Goal: Information Seeking & Learning: Find specific fact

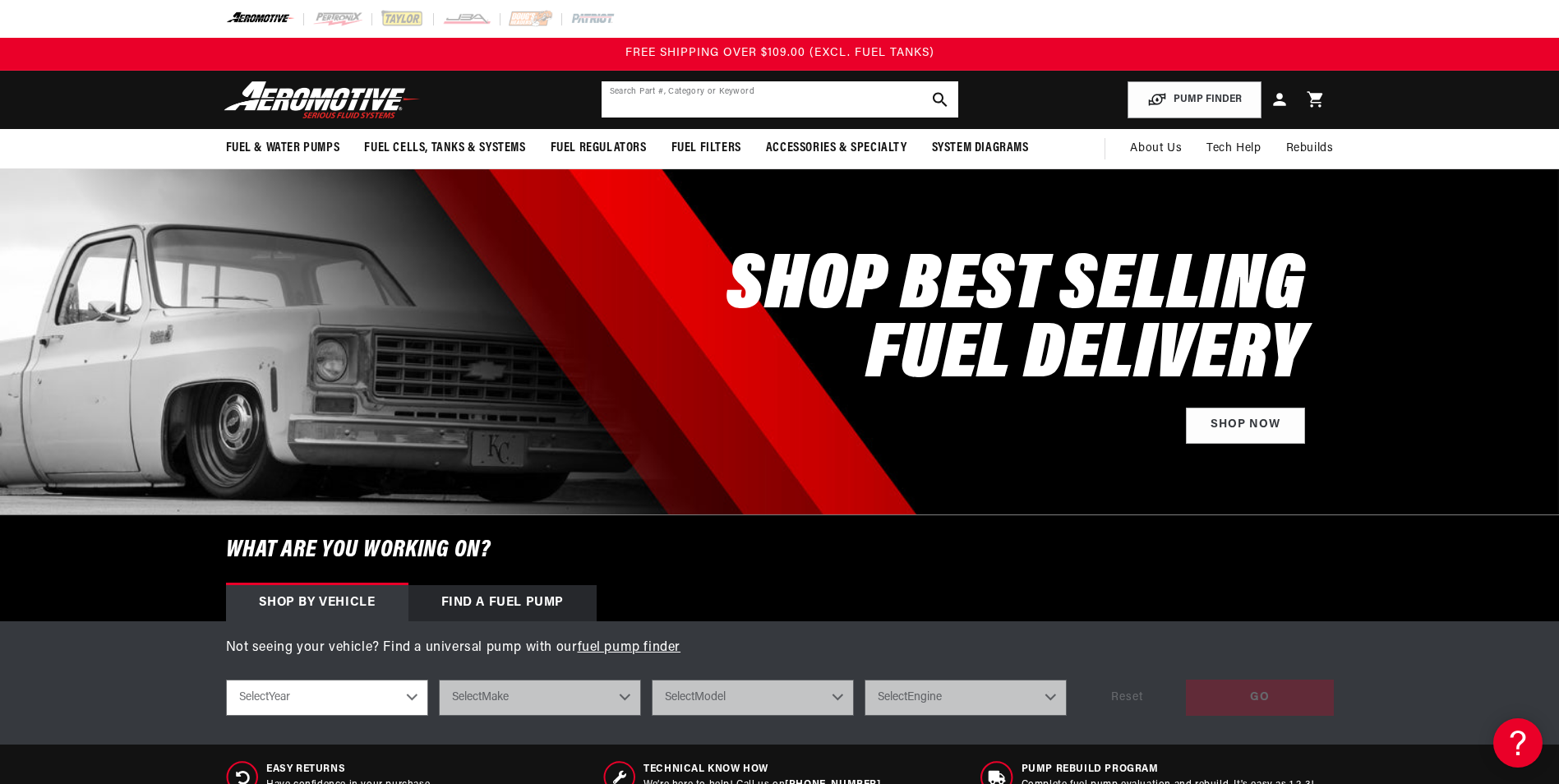
click at [711, 102] on input "text" at bounding box center [780, 99] width 357 height 36
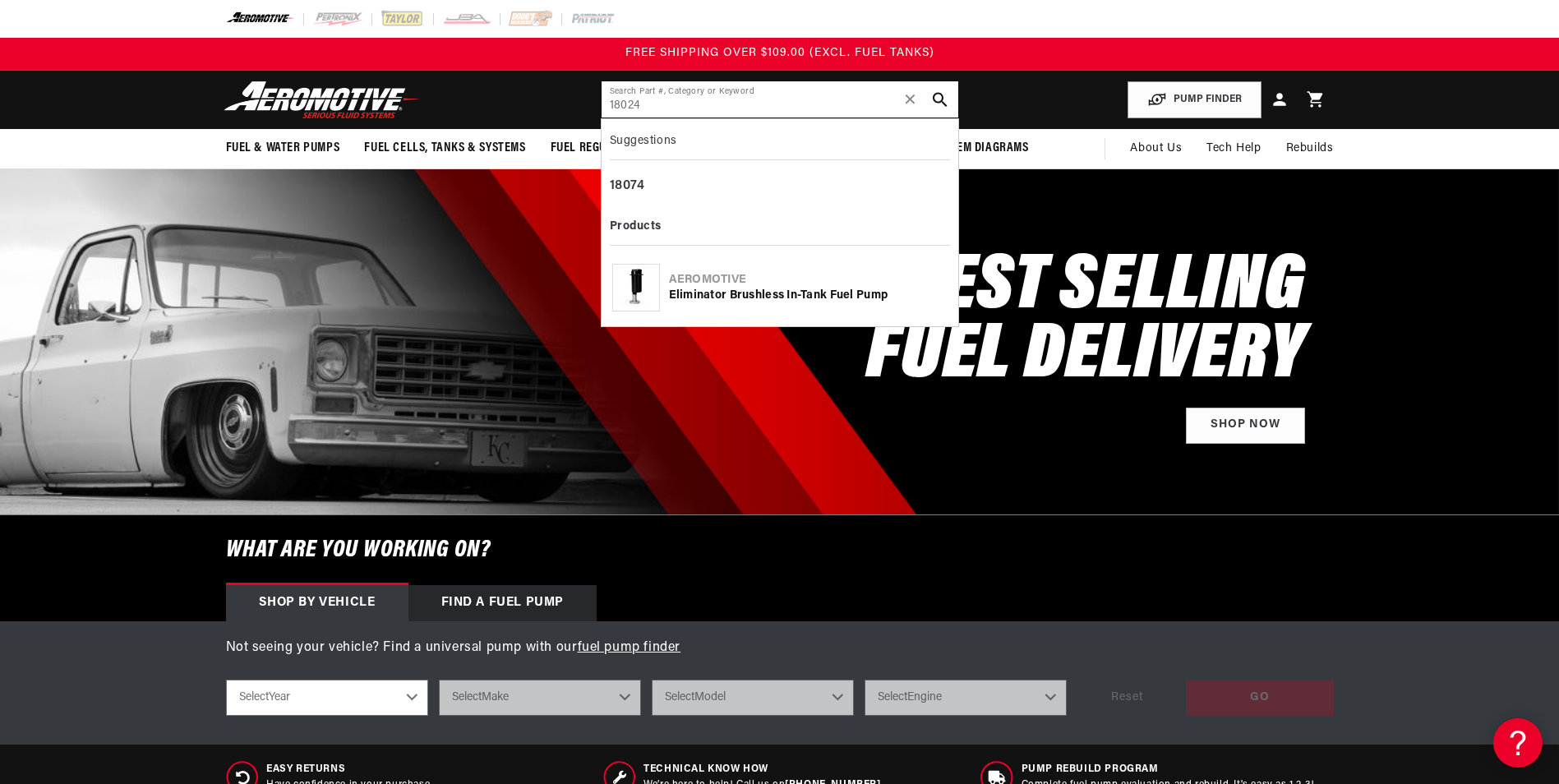
type input "18024"
click at [635, 282] on img at bounding box center [635, 287] width 32 height 46
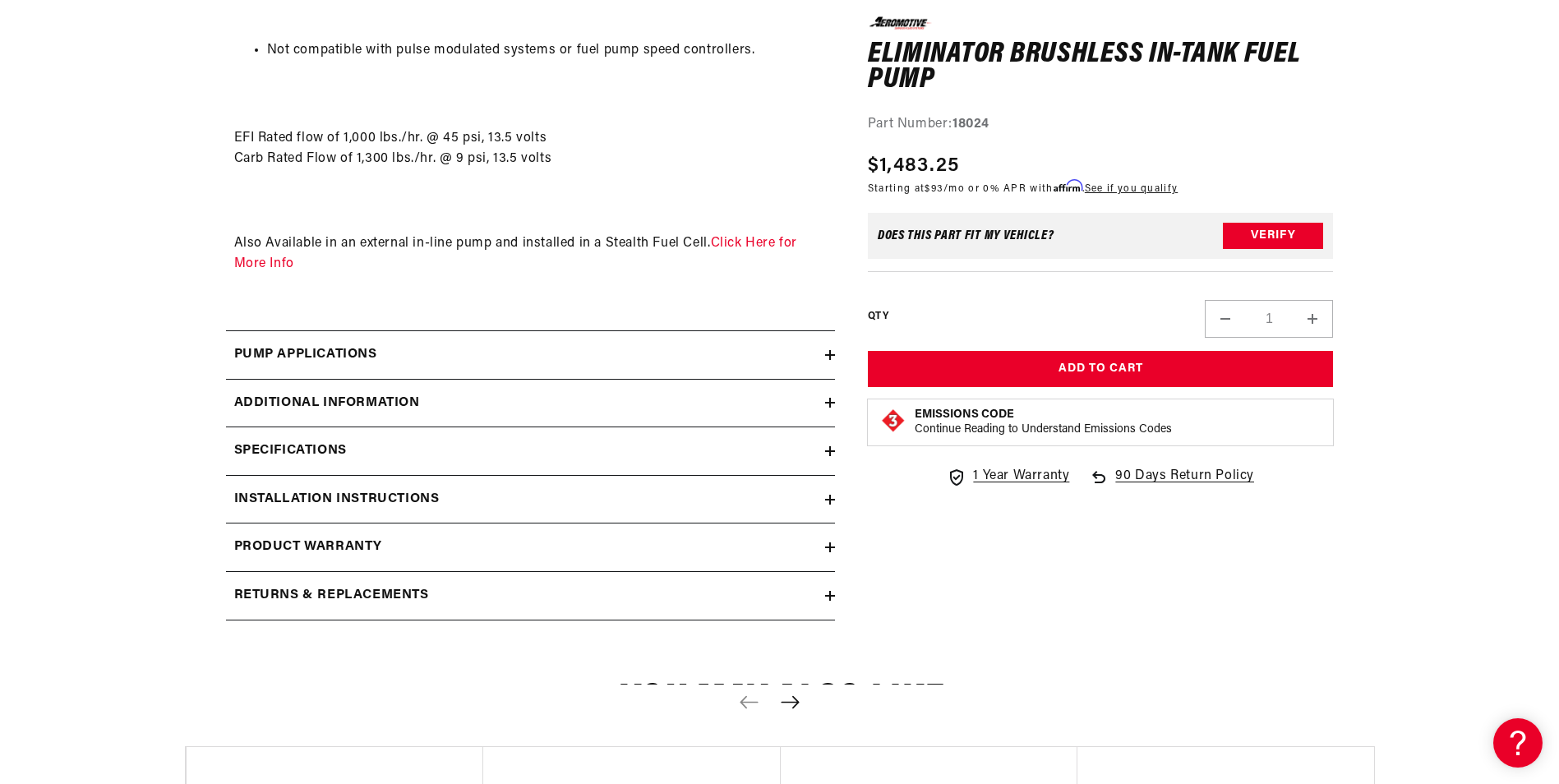
scroll to position [2383, 0]
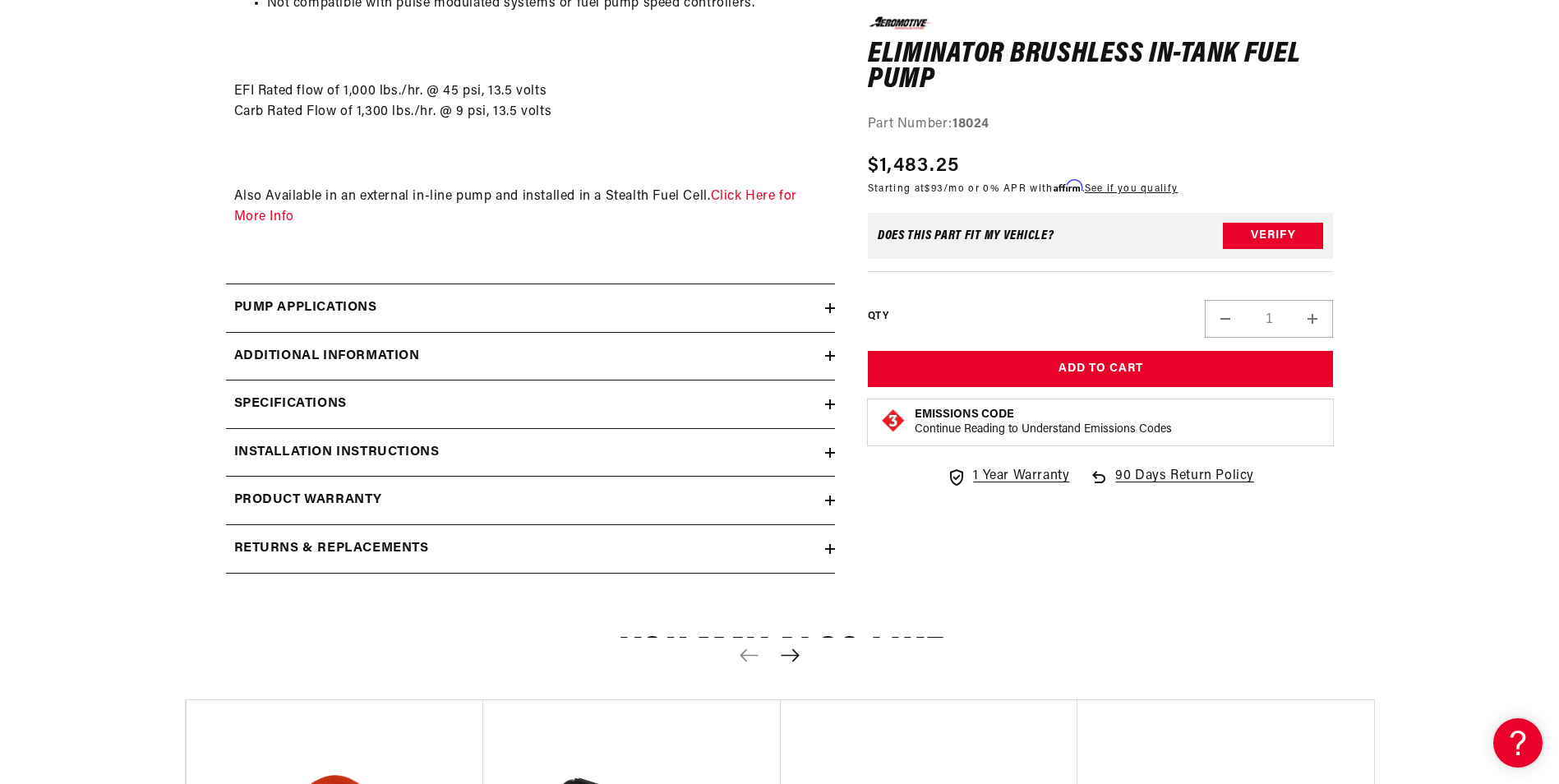
click at [830, 405] on icon at bounding box center [831, 405] width 10 height 0
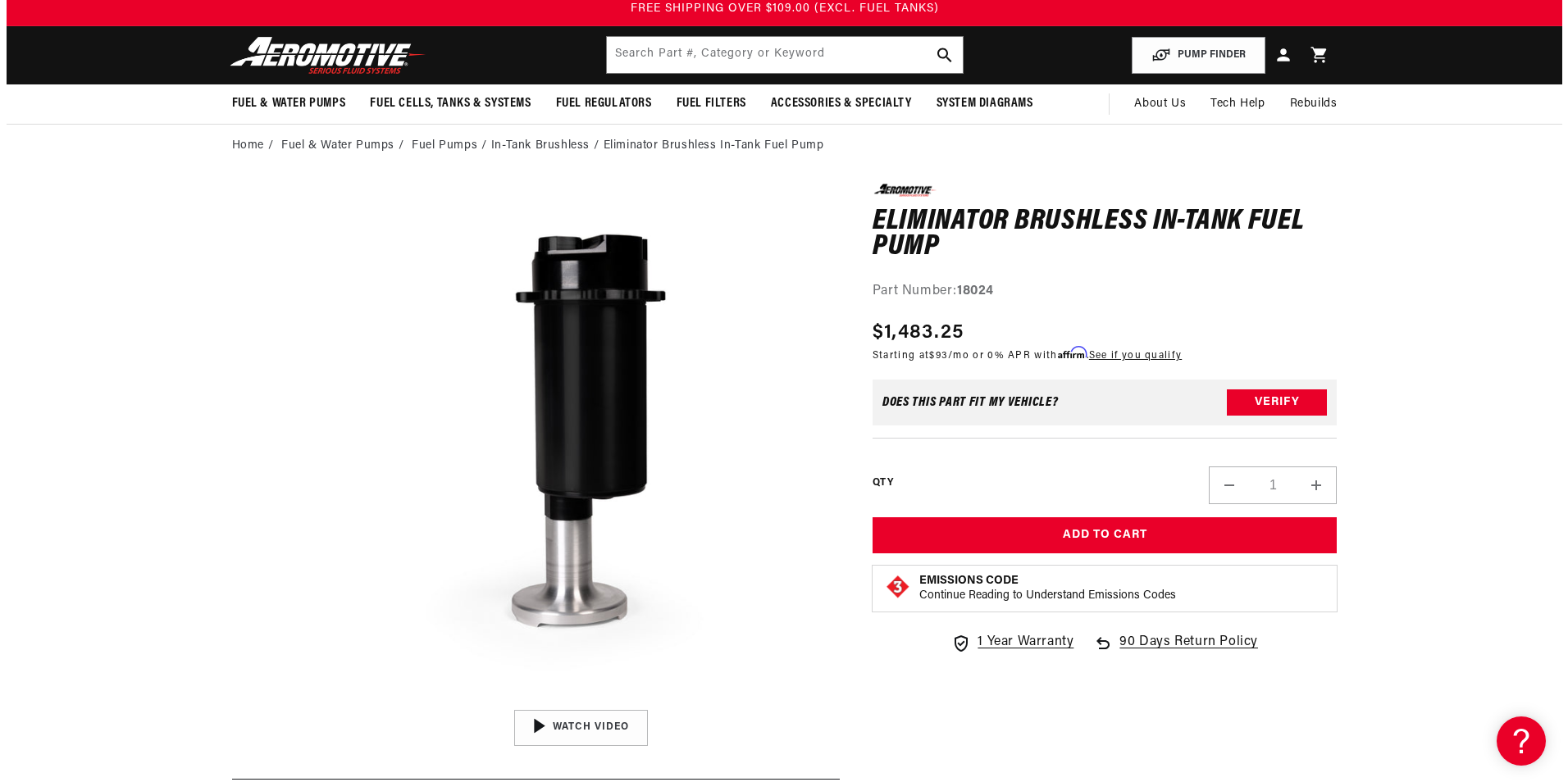
scroll to position [0, 0]
